Goal: Information Seeking & Learning: Compare options

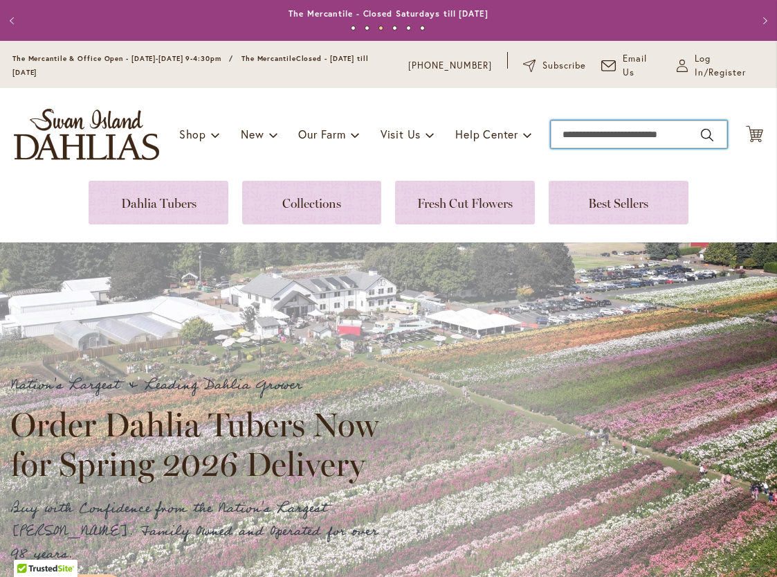
click at [631, 133] on input "Search" at bounding box center [639, 134] width 176 height 28
type input "**********"
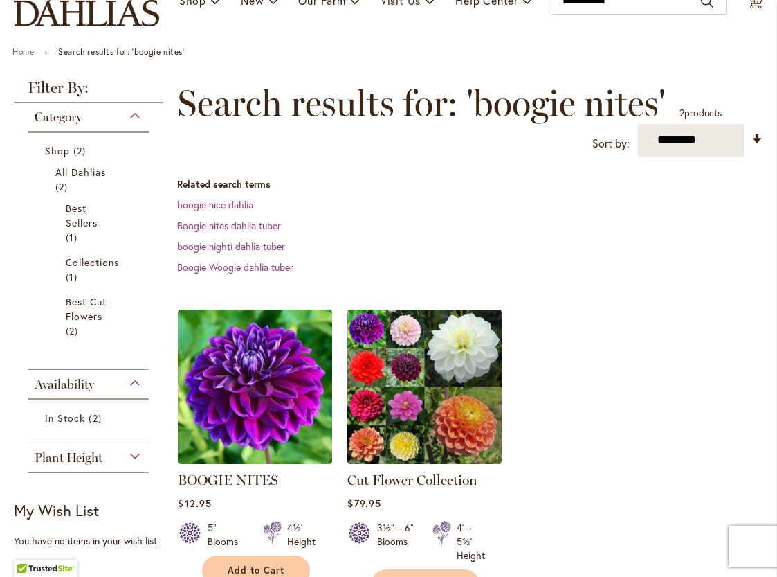
scroll to position [149, 0]
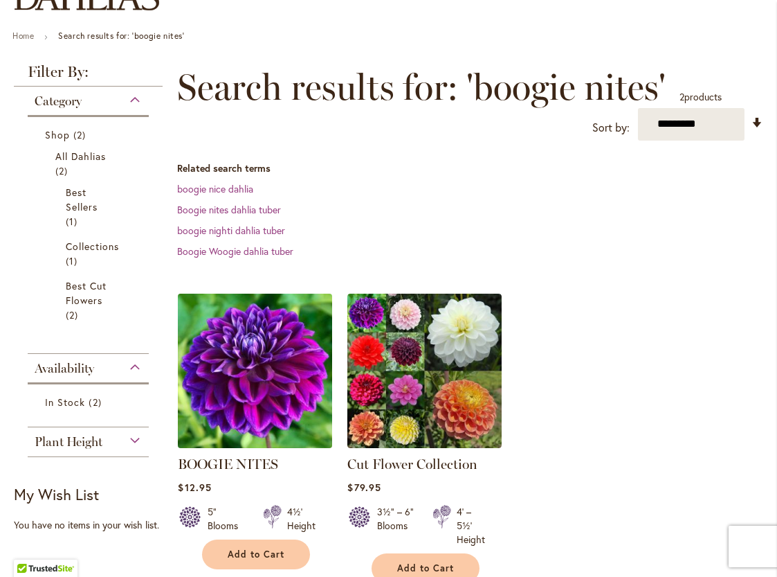
click at [188, 397] on img at bounding box center [255, 370] width 162 height 162
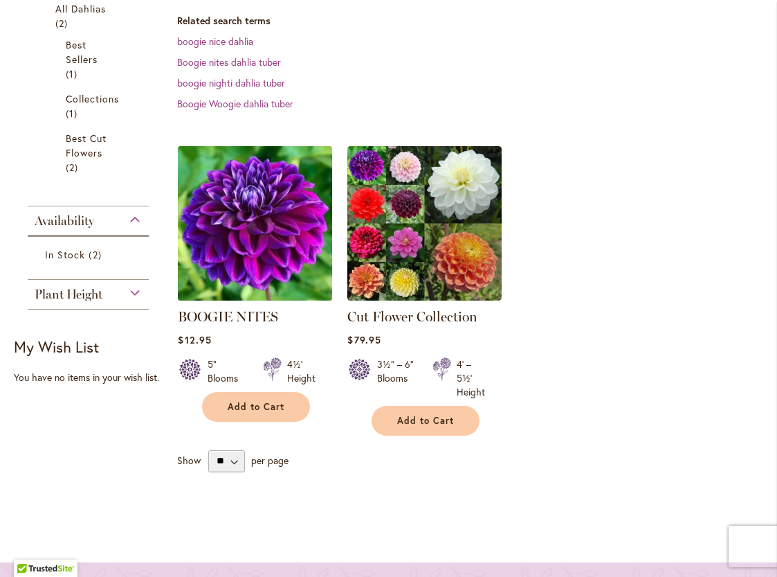
scroll to position [299, 0]
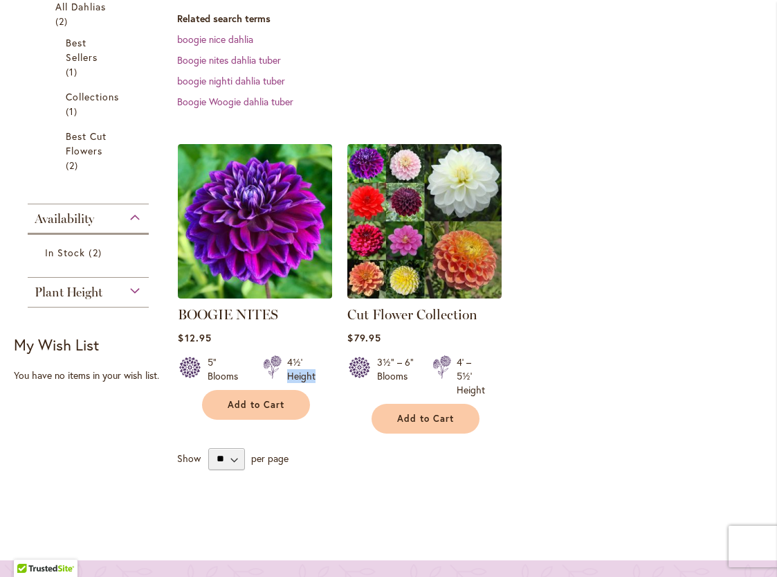
drag, startPoint x: 334, startPoint y: 361, endPoint x: 324, endPoint y: 368, distance: 12.3
click at [324, 368] on ol "BOOGIE NITES Rating: 89% 3 Reviews $12.95 5" Blooms 4½' Height Add to Cart" at bounding box center [470, 288] width 586 height 291
click at [323, 372] on div "4½' Height" at bounding box center [298, 369] width 69 height 28
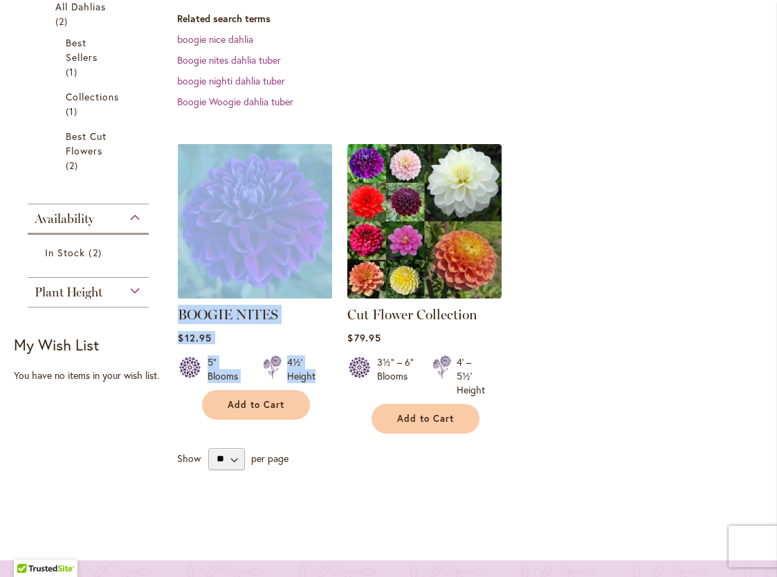
drag, startPoint x: 323, startPoint y: 372, endPoint x: 179, endPoint y: 289, distance: 165.6
click at [179, 290] on div "BOOGIE NITES Rating: 89% 3 Reviews $12.95 5" Blooms" at bounding box center [255, 278] width 154 height 269
copy div "BOOGIE NITES Rating: 89% 3 Reviews $12.95 5" Blooms 4½' Height"
click at [248, 192] on img at bounding box center [255, 221] width 162 height 162
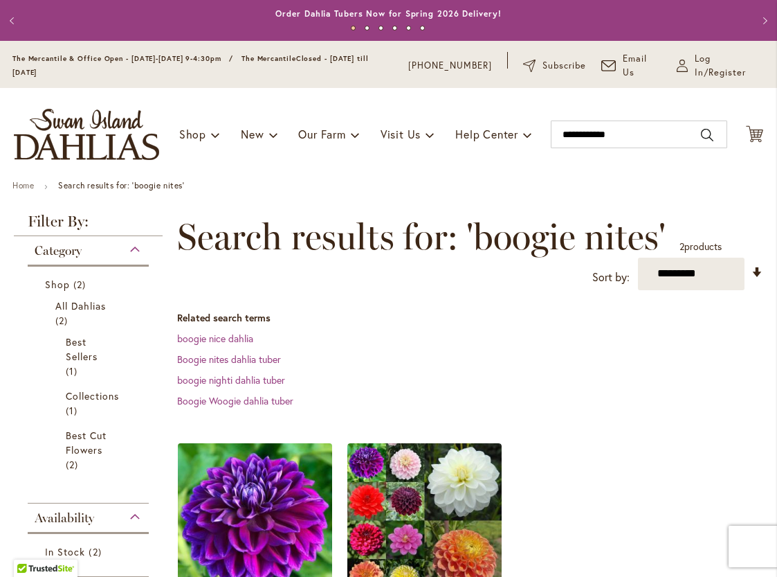
scroll to position [299, 0]
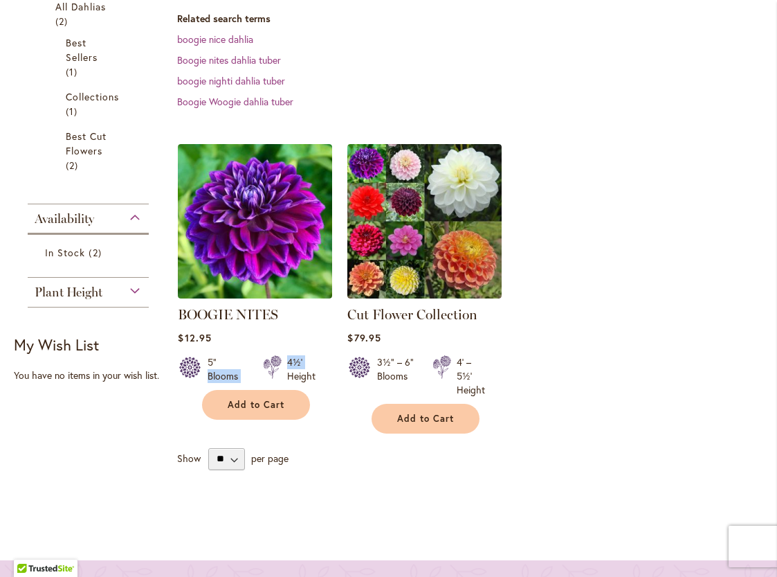
drag, startPoint x: 311, startPoint y: 363, endPoint x: 252, endPoint y: 365, distance: 58.8
click at [252, 365] on div "5" Blooms 4½' Height" at bounding box center [255, 363] width 154 height 39
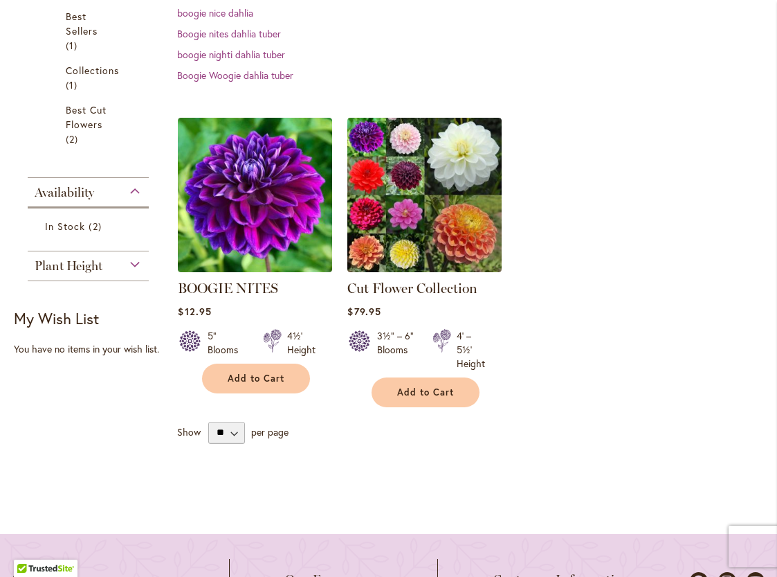
click at [343, 369] on ol "BOOGIE NITES Rating: 89% 3 Reviews $12.95 5" Blooms 4½' Height Add to Cart" at bounding box center [470, 262] width 586 height 291
drag, startPoint x: 320, startPoint y: 346, endPoint x: 178, endPoint y: 284, distance: 155.3
click at [178, 284] on li "BOOGIE NITES Rating: 89% 3 Reviews $12.95 5" Blooms 4½' Height Add to Cart" at bounding box center [255, 262] width 156 height 291
copy div "BOOGIE NITES Rating: 89% 3 Reviews $12.95 5" Blooms 4½' Height"
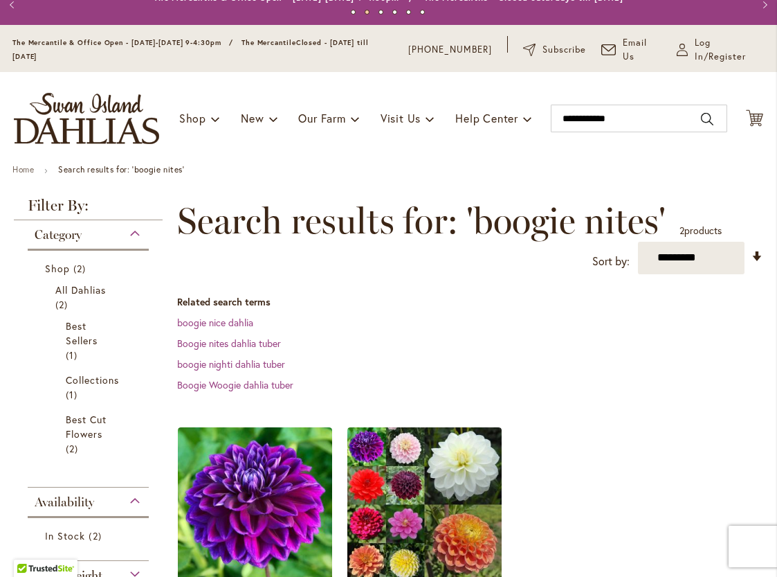
scroll to position [0, 0]
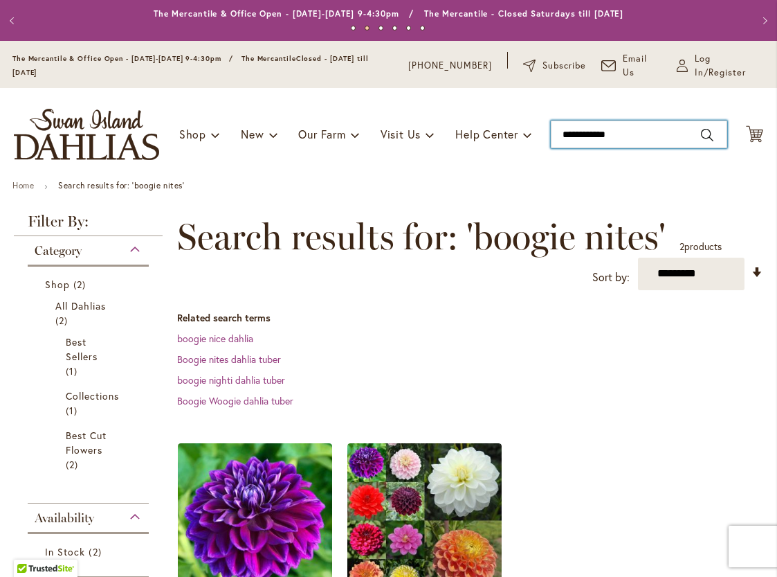
drag, startPoint x: 633, startPoint y: 131, endPoint x: 424, endPoint y: 170, distance: 213.3
click at [551, 148] on input "**********" at bounding box center [639, 134] width 176 height 28
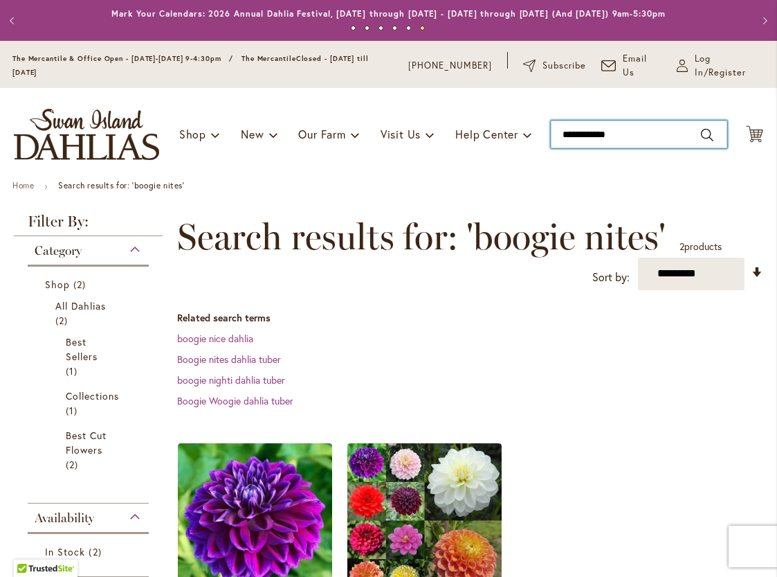
type input "**********"
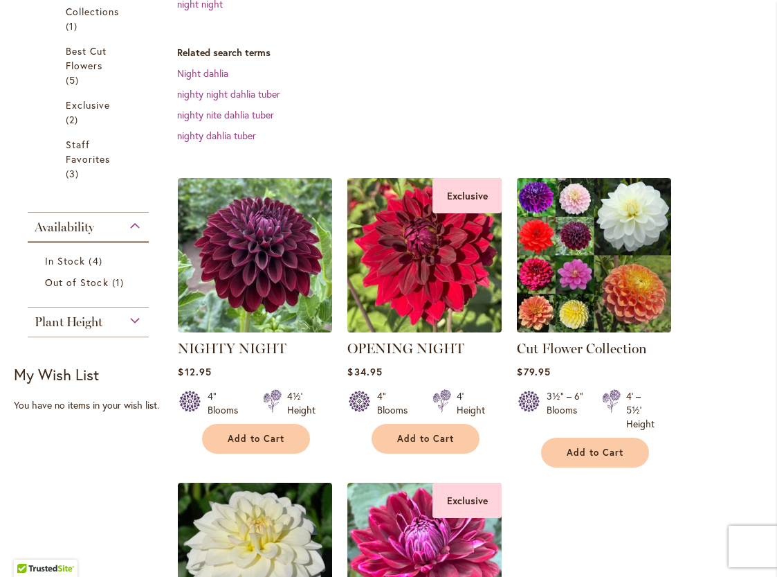
scroll to position [374, 0]
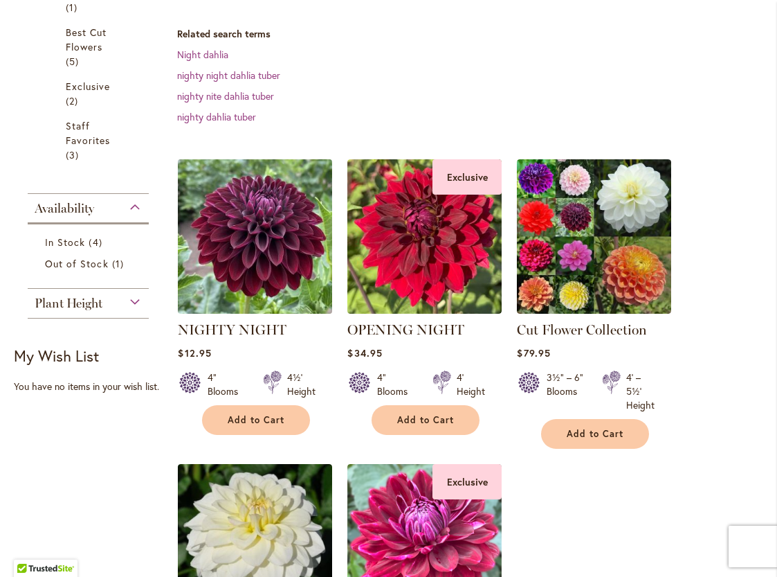
click at [276, 225] on img at bounding box center [255, 236] width 162 height 162
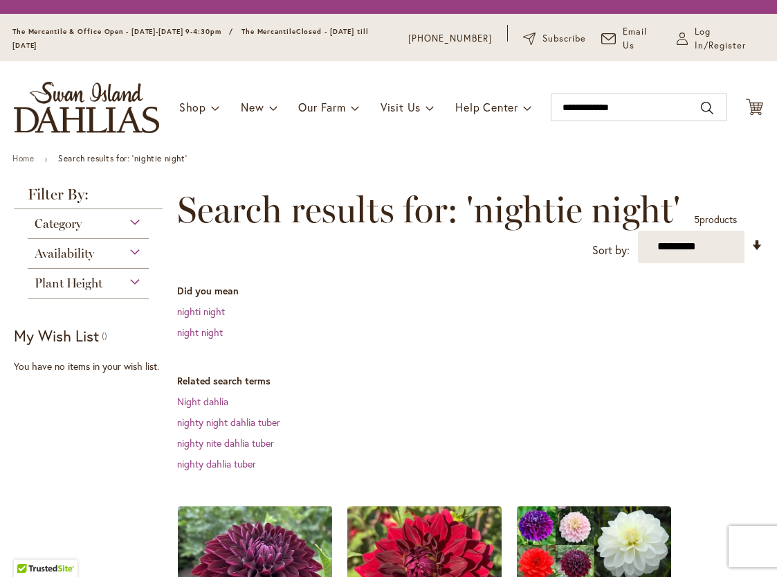
scroll to position [374, 0]
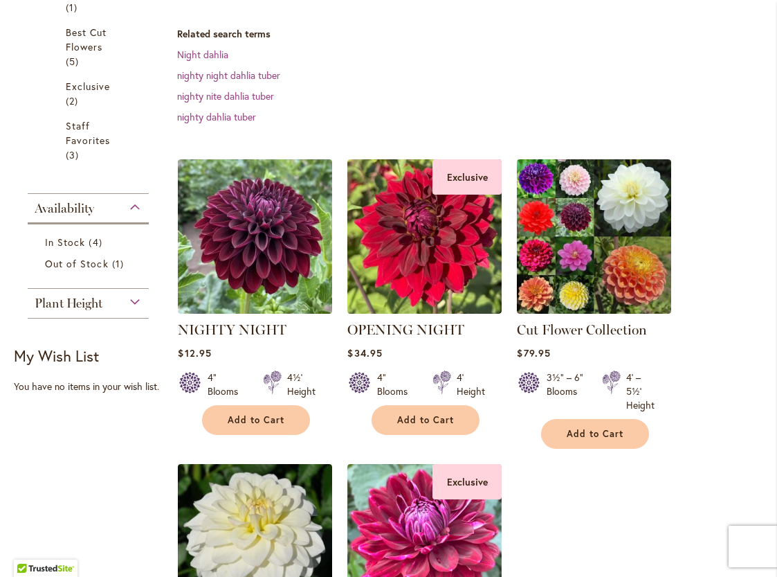
drag, startPoint x: 324, startPoint y: 400, endPoint x: 323, endPoint y: 386, distance: 13.9
click at [324, 399] on div "NIGHTY NIGHT Rating: 100% 4 Reviews $12.95 4" Blooms 4½' Height Add to Cart" at bounding box center [255, 374] width 154 height 108
drag, startPoint x: 323, startPoint y: 383, endPoint x: 322, endPoint y: 390, distance: 7.1
click at [322, 390] on div "4½' Height" at bounding box center [298, 384] width 69 height 28
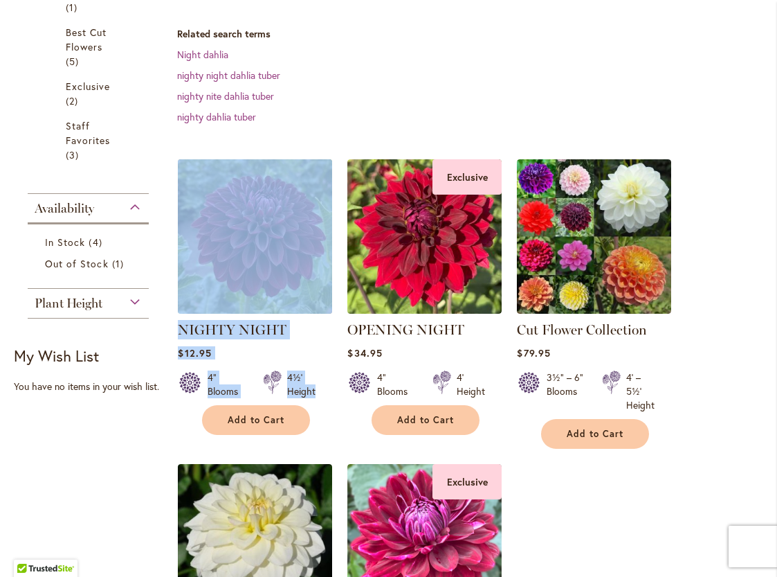
drag, startPoint x: 319, startPoint y: 387, endPoint x: 217, endPoint y: 291, distance: 140.5
click at [218, 290] on div "NIGHTY NIGHT Rating: 100% 4 Reviews $12.95 4" Blooms" at bounding box center [255, 293] width 154 height 269
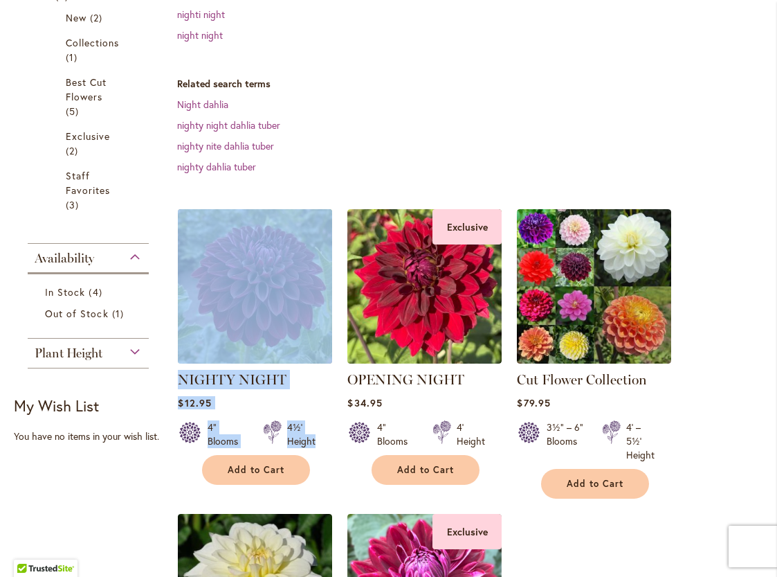
copy div "NIGHTY NIGHT Rating: 100% 4 Reviews $12.95 4" Blooms 4½' Height"
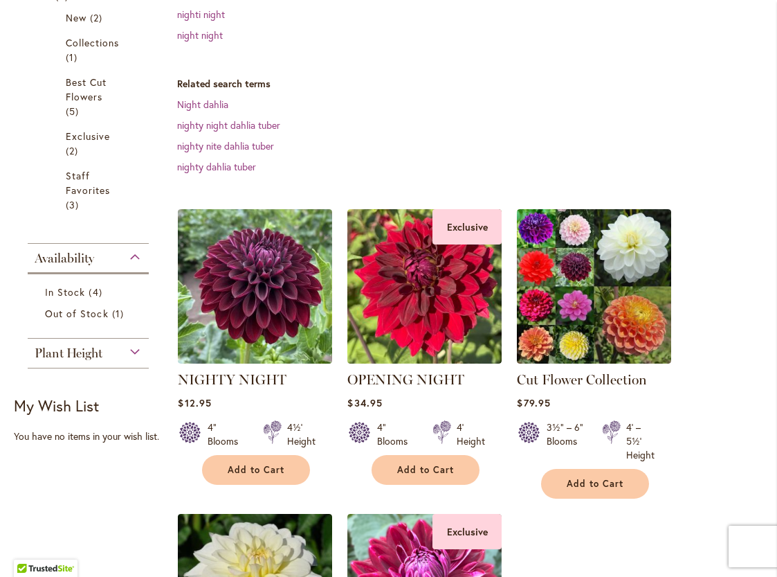
click at [439, 154] on dl "Related search terms Night dahlia nighty night dahlia tuber nighty nite dahlia …" at bounding box center [470, 125] width 586 height 97
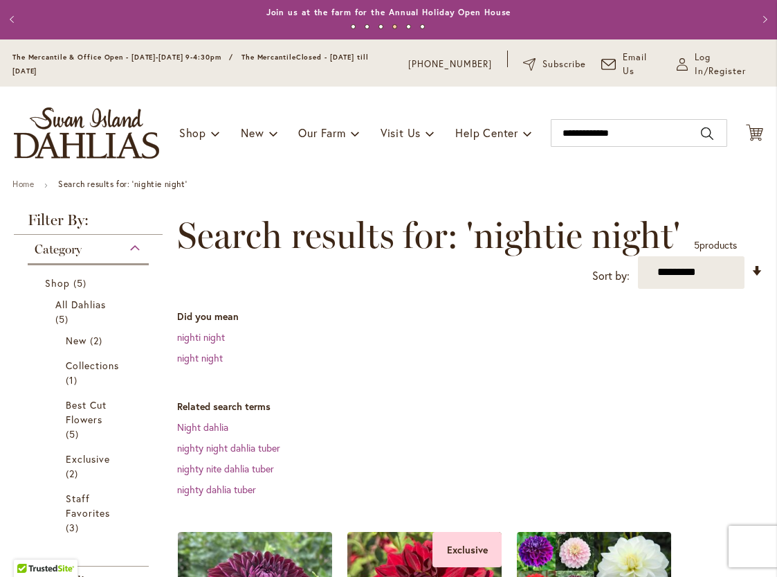
scroll to position [0, 0]
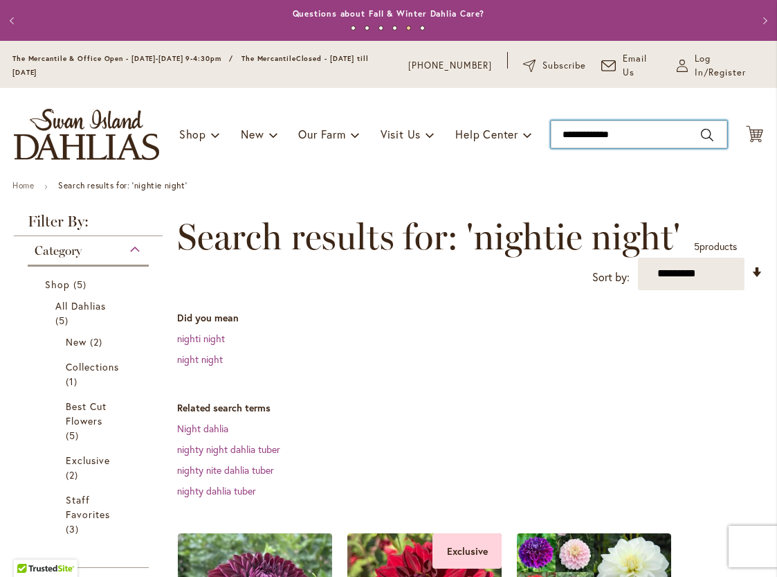
drag, startPoint x: 639, startPoint y: 128, endPoint x: 442, endPoint y: 137, distance: 198.1
click at [551, 137] on input "**********" at bounding box center [639, 134] width 176 height 28
drag, startPoint x: 630, startPoint y: 134, endPoint x: 401, endPoint y: 165, distance: 230.5
click at [551, 148] on input "**********" at bounding box center [639, 134] width 176 height 28
type input "**********"
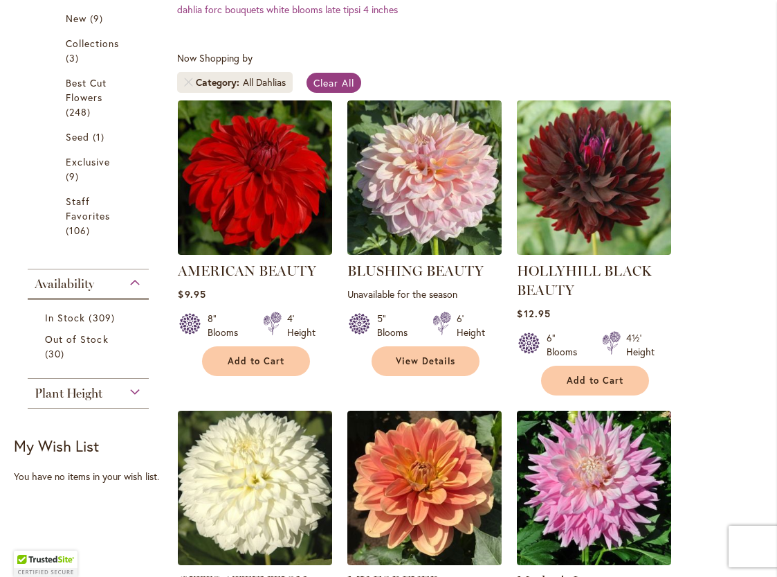
scroll to position [448, 0]
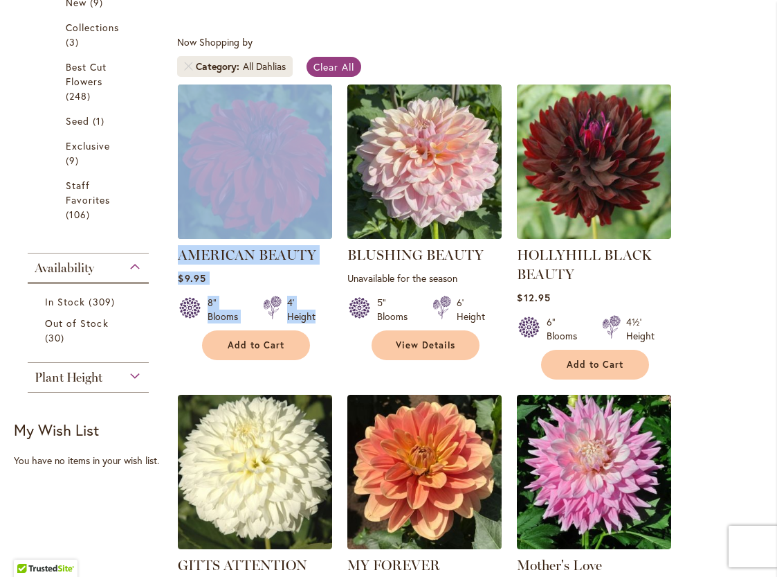
drag, startPoint x: 323, startPoint y: 309, endPoint x: 177, endPoint y: 210, distance: 176.8
copy div "AMERICAN BEAUTY Rating: 100% 8 Reviews $9.95 8" Blooms 4' Height"
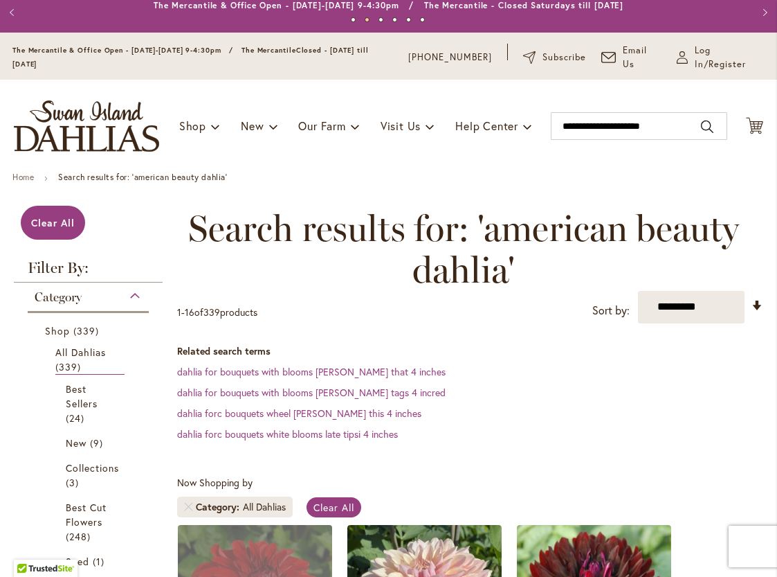
scroll to position [0, 0]
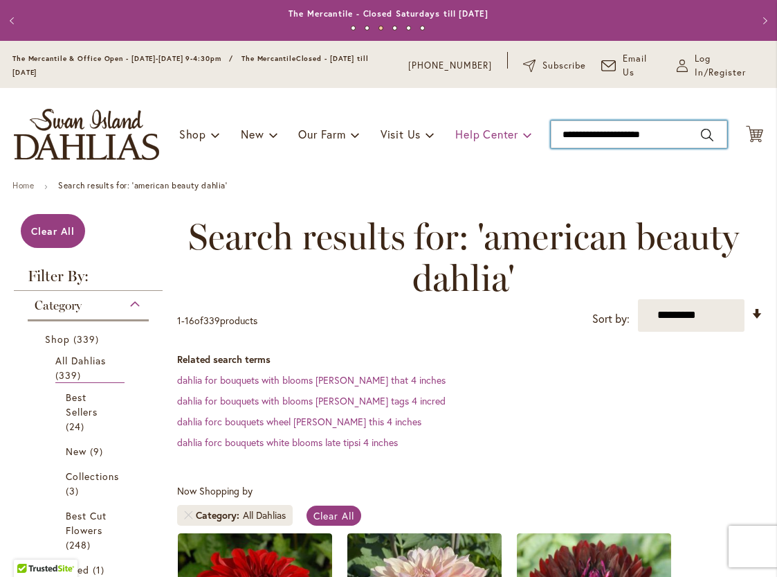
drag, startPoint x: 561, startPoint y: 134, endPoint x: 508, endPoint y: 124, distance: 53.6
click at [511, 125] on div "Toggle Nav Shop Dahlia Tubers Collections Fresh Cut Dahlias Gardening Supplies …" at bounding box center [388, 134] width 777 height 93
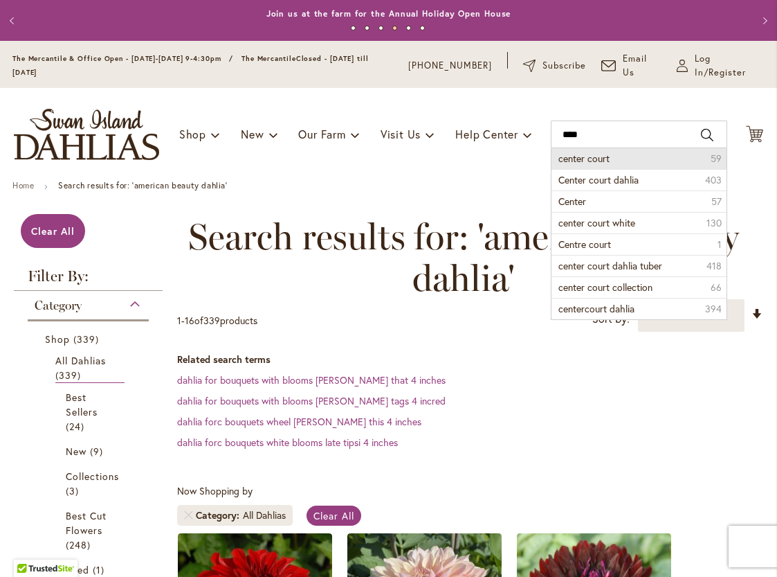
click at [563, 154] on span "center court" at bounding box center [584, 158] width 51 height 13
type input "**********"
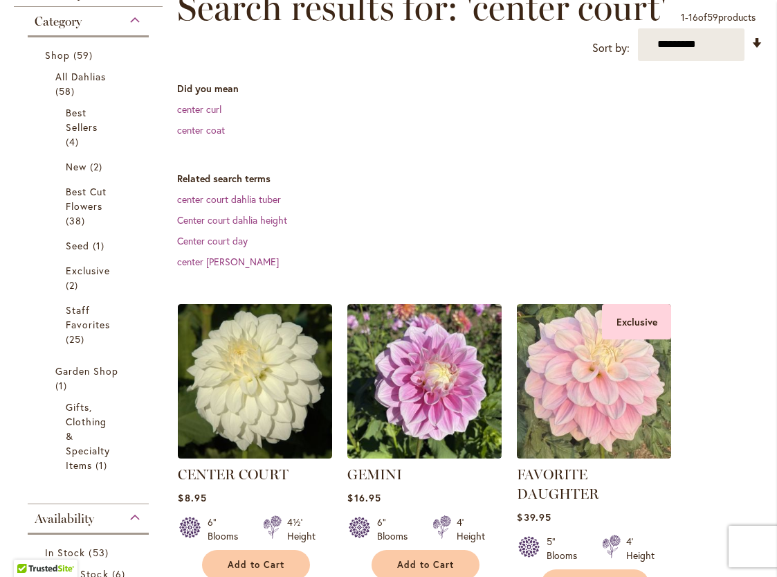
scroll to position [400, 0]
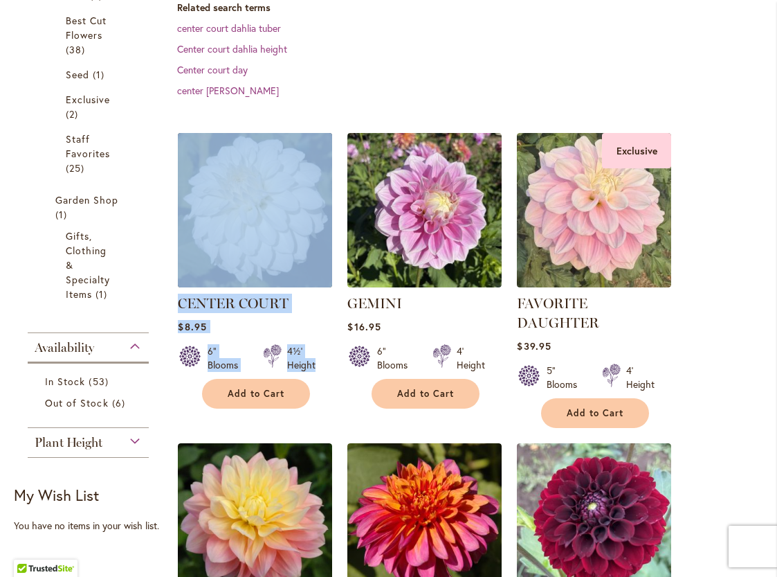
drag, startPoint x: 329, startPoint y: 356, endPoint x: 185, endPoint y: 254, distance: 176.7
click at [185, 254] on div "CENTER COURT Rating: 73% 4 Reviews $8.95 6" Blooms" at bounding box center [255, 267] width 154 height 269
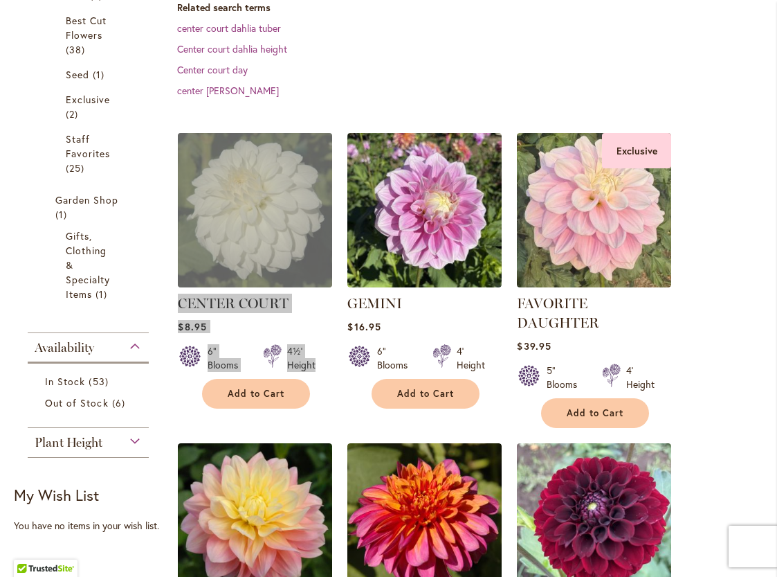
scroll to position [0, 0]
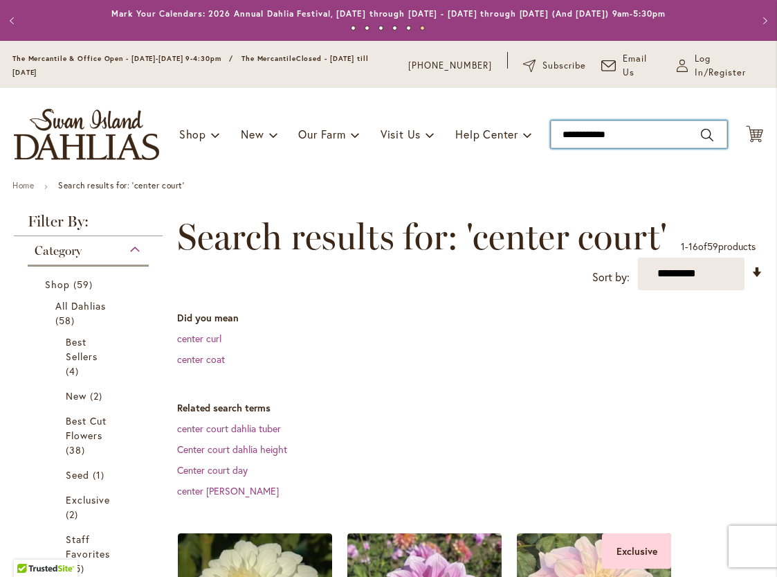
drag, startPoint x: 631, startPoint y: 129, endPoint x: 455, endPoint y: 144, distance: 176.4
click at [551, 144] on input "**********" at bounding box center [639, 134] width 176 height 28
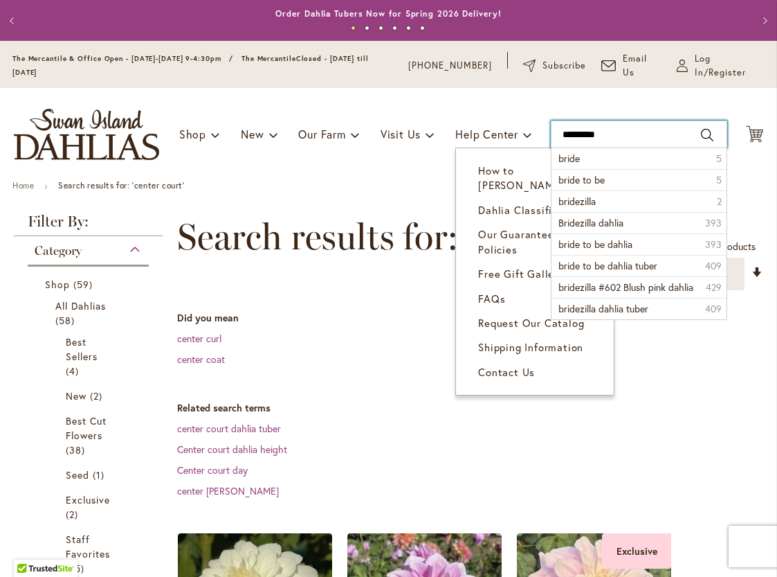
type input "**********"
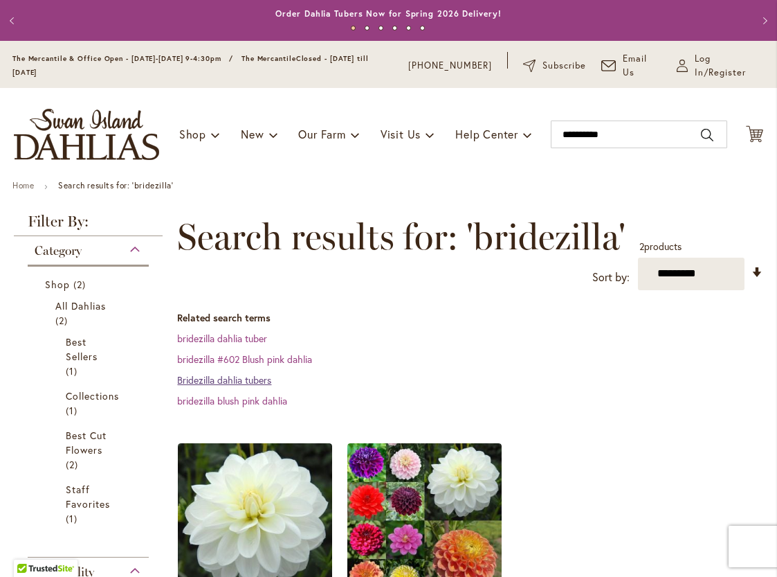
scroll to position [224, 0]
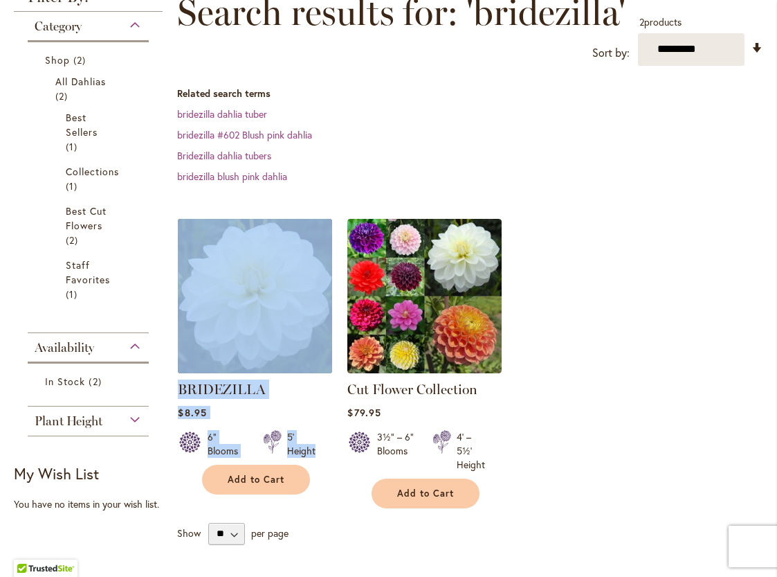
drag, startPoint x: 322, startPoint y: 446, endPoint x: 182, endPoint y: 361, distance: 163.3
click at [182, 361] on div "BRIDEZILLA Rating: 99% 13 Reviews $8.95 6" Blooms 5' Height" at bounding box center [255, 353] width 154 height 269
copy div "BRIDEZILLA Rating: 99% 13 Reviews $8.95 6" Blooms 5' Height"
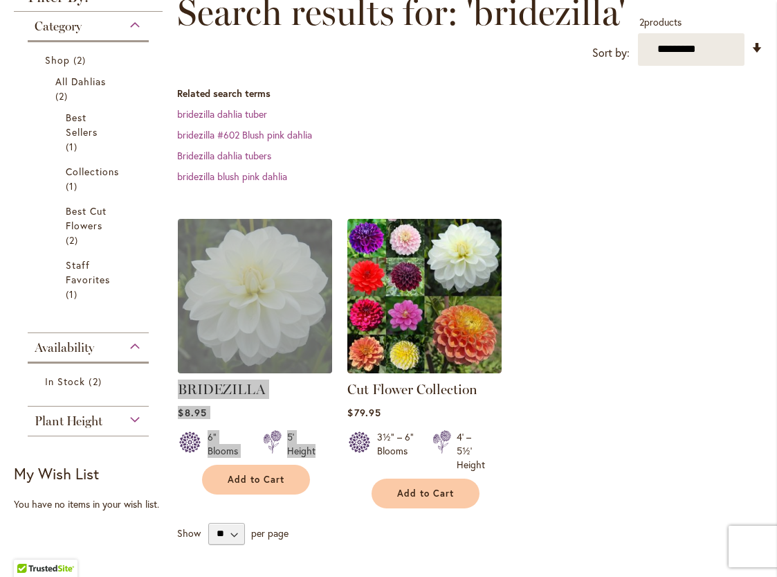
scroll to position [0, 0]
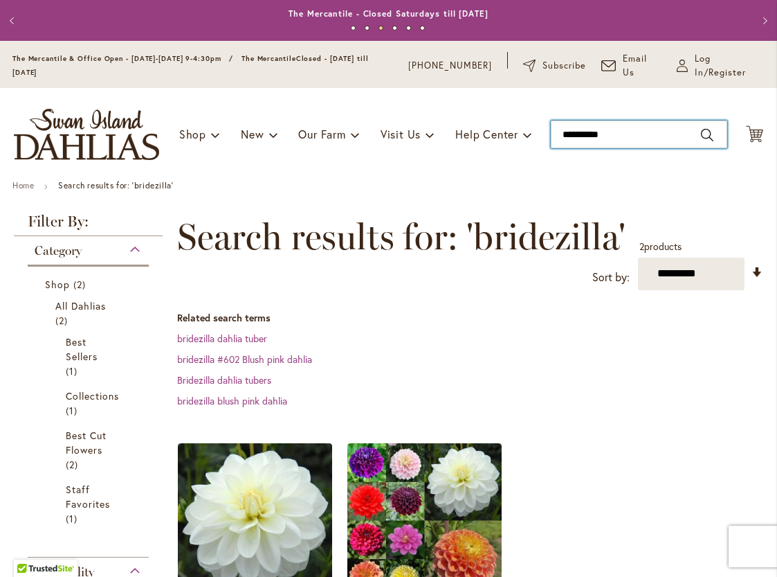
drag, startPoint x: 615, startPoint y: 134, endPoint x: 454, endPoint y: 143, distance: 161.5
click at [551, 143] on input "**********" at bounding box center [639, 134] width 176 height 28
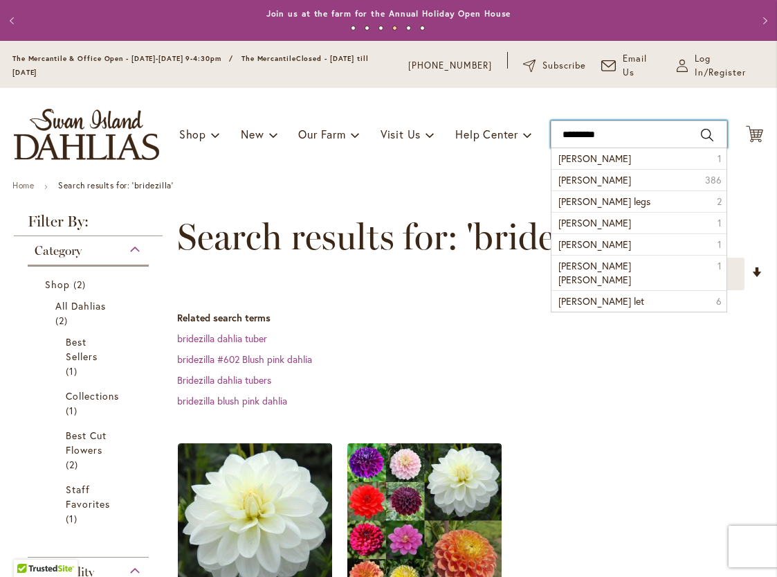
type input "**********"
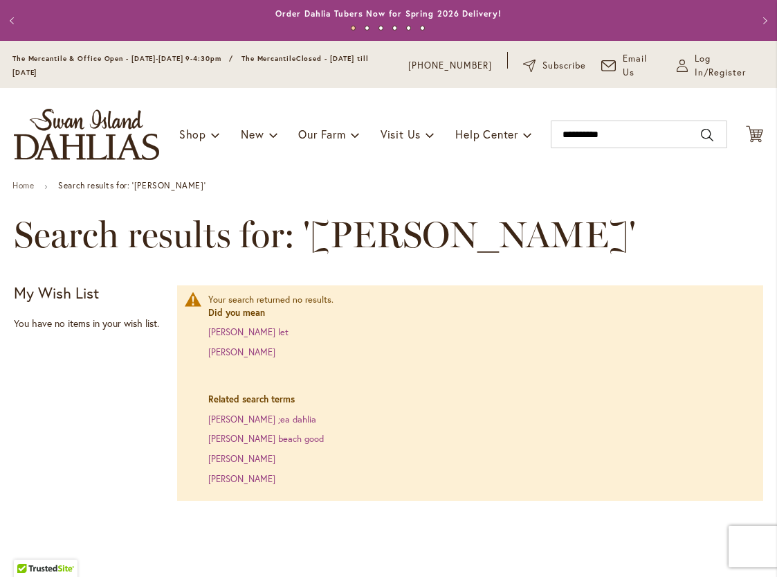
click at [208, 350] on div "Your search returned no results. Did you mean [PERSON_NAME] let [PERSON_NAME] R…" at bounding box center [470, 392] width 586 height 215
click at [220, 352] on link "[PERSON_NAME]" at bounding box center [241, 352] width 67 height 12
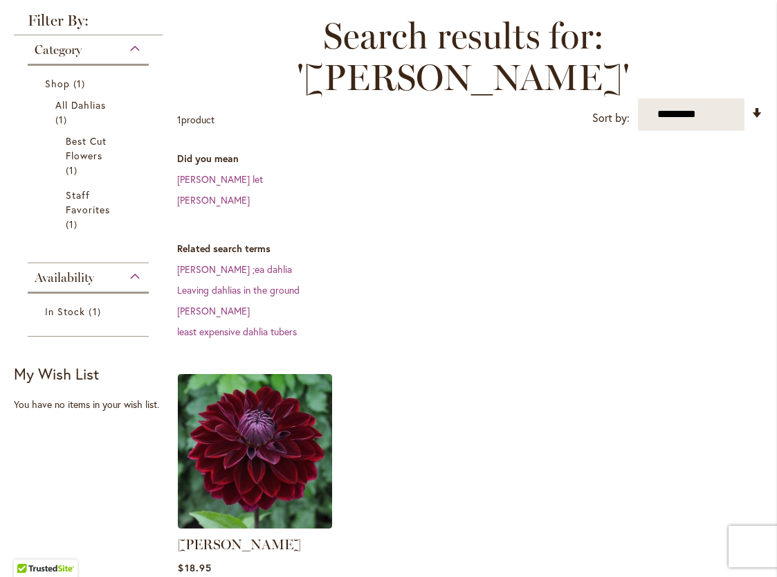
scroll to position [523, 0]
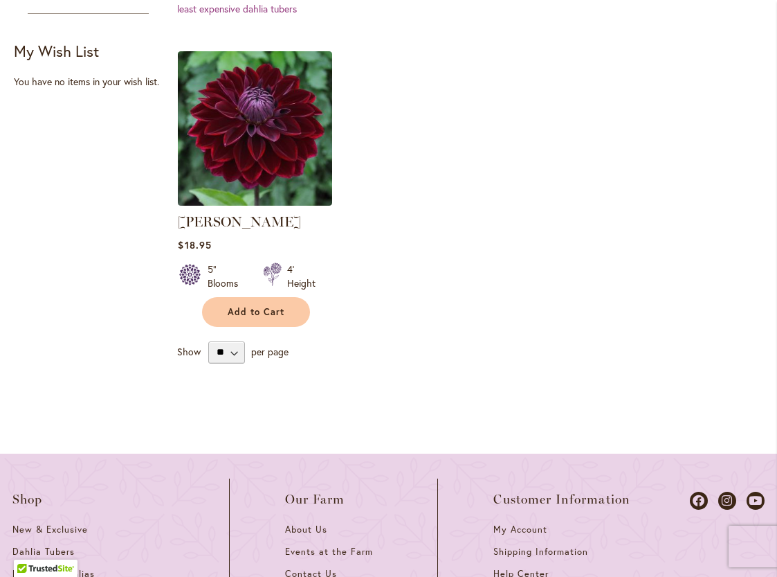
click at [533, 169] on ol "KAISHA LEA Rating: 60% 1 Review $18.95 5" Blooms 4' Height Add to Cart" at bounding box center [470, 189] width 586 height 277
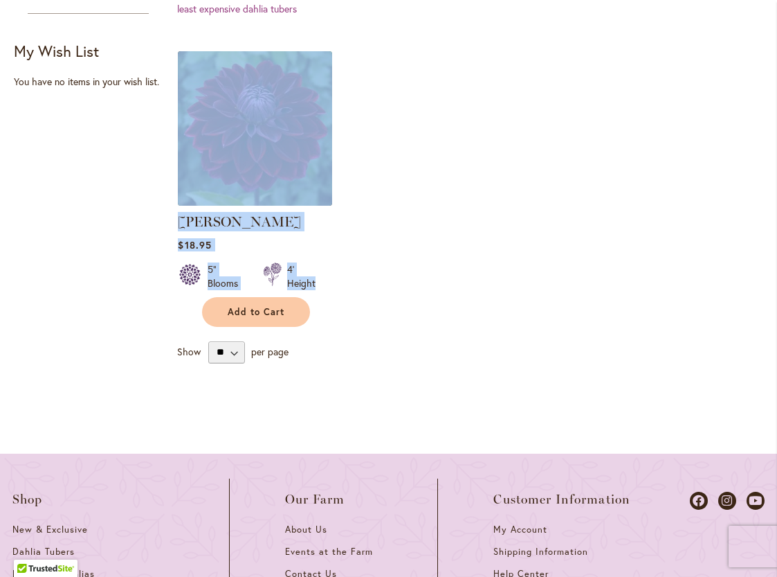
drag, startPoint x: 332, startPoint y: 236, endPoint x: 181, endPoint y: 143, distance: 177.5
click at [181, 143] on div "KAISHA LEA Rating: 60% 1 Review $18.95 5" Blooms 4' Height" at bounding box center [255, 185] width 154 height 269
copy div "KAISHA LEA Rating: 60% 1 Review $18.95 5" Blooms 4' Height"
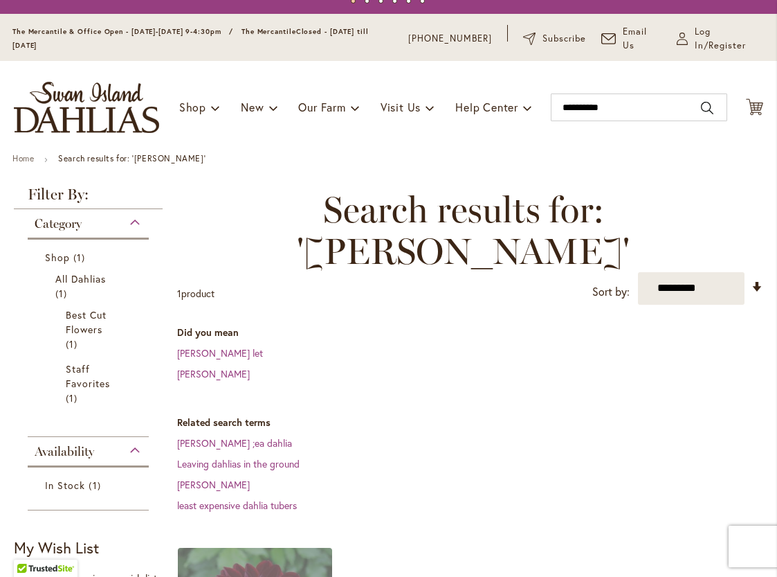
scroll to position [0, 0]
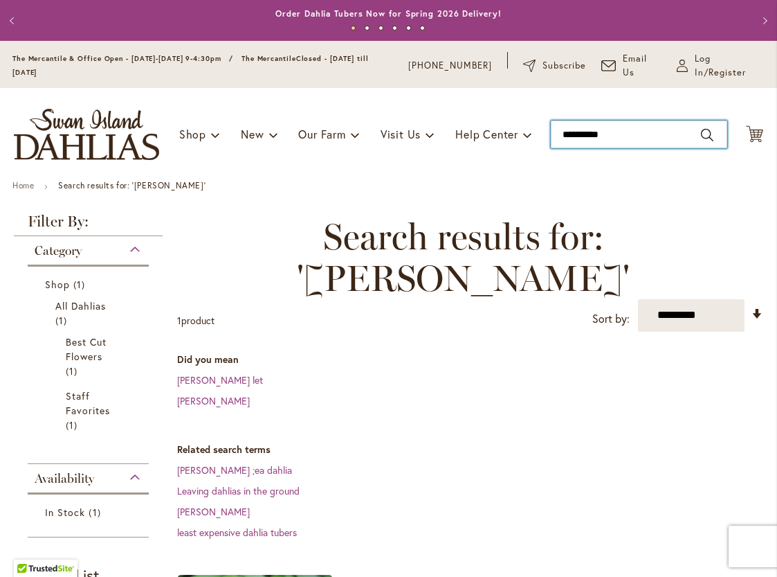
drag, startPoint x: 611, startPoint y: 134, endPoint x: 508, endPoint y: 134, distance: 103.1
click at [551, 134] on input "**********" at bounding box center [639, 134] width 176 height 28
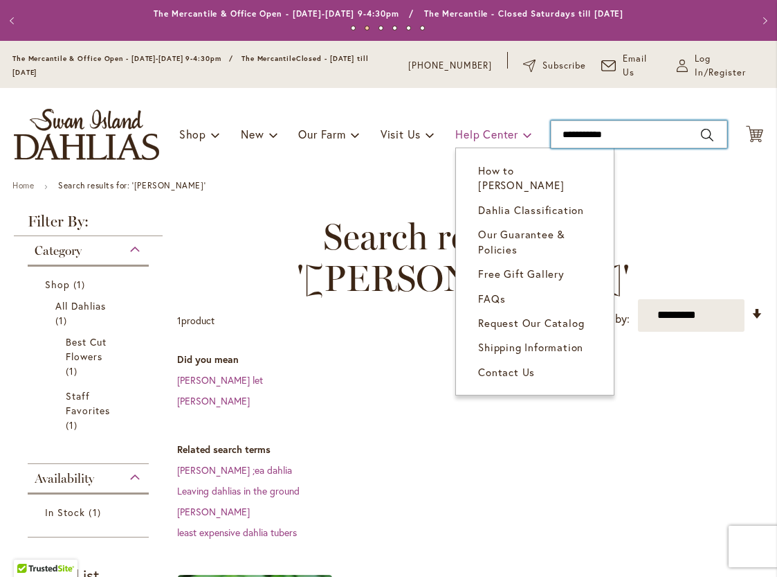
type input "**********"
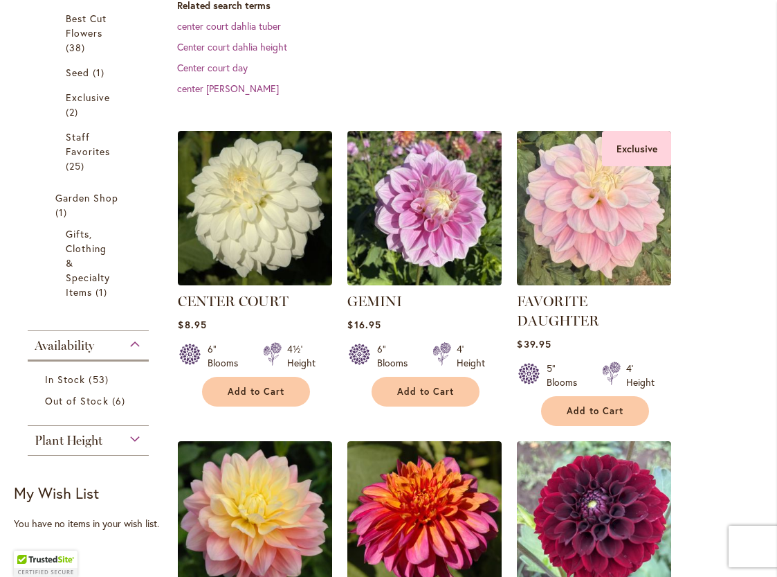
scroll to position [374, 0]
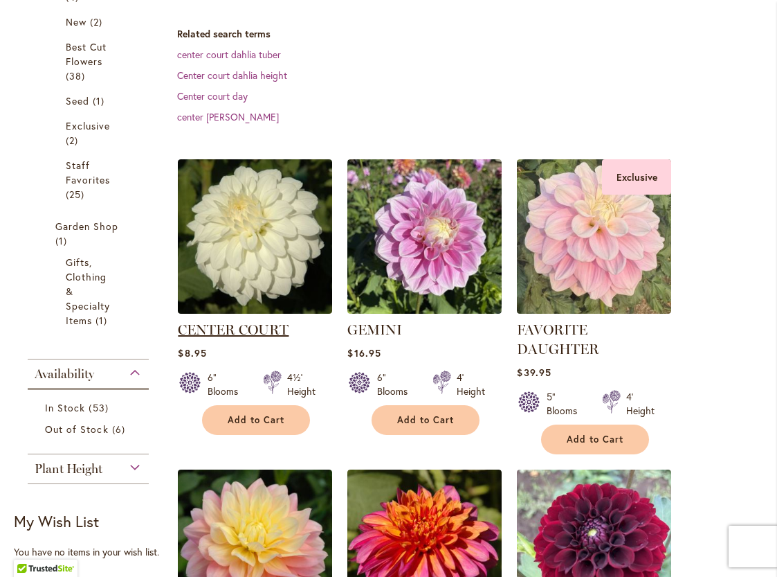
drag, startPoint x: 322, startPoint y: 387, endPoint x: 179, endPoint y: 325, distance: 156.2
click at [179, 325] on div "CENTER COURT Rating: 73% 4 Reviews $8.95 6" Blooms 4½' Height Add to Cart" at bounding box center [255, 374] width 154 height 108
copy div "CENTER COURT Rating: 73% 4 Reviews $8.95 6" Blooms 4½' Height"
